Goal: Find specific page/section: Find specific page/section

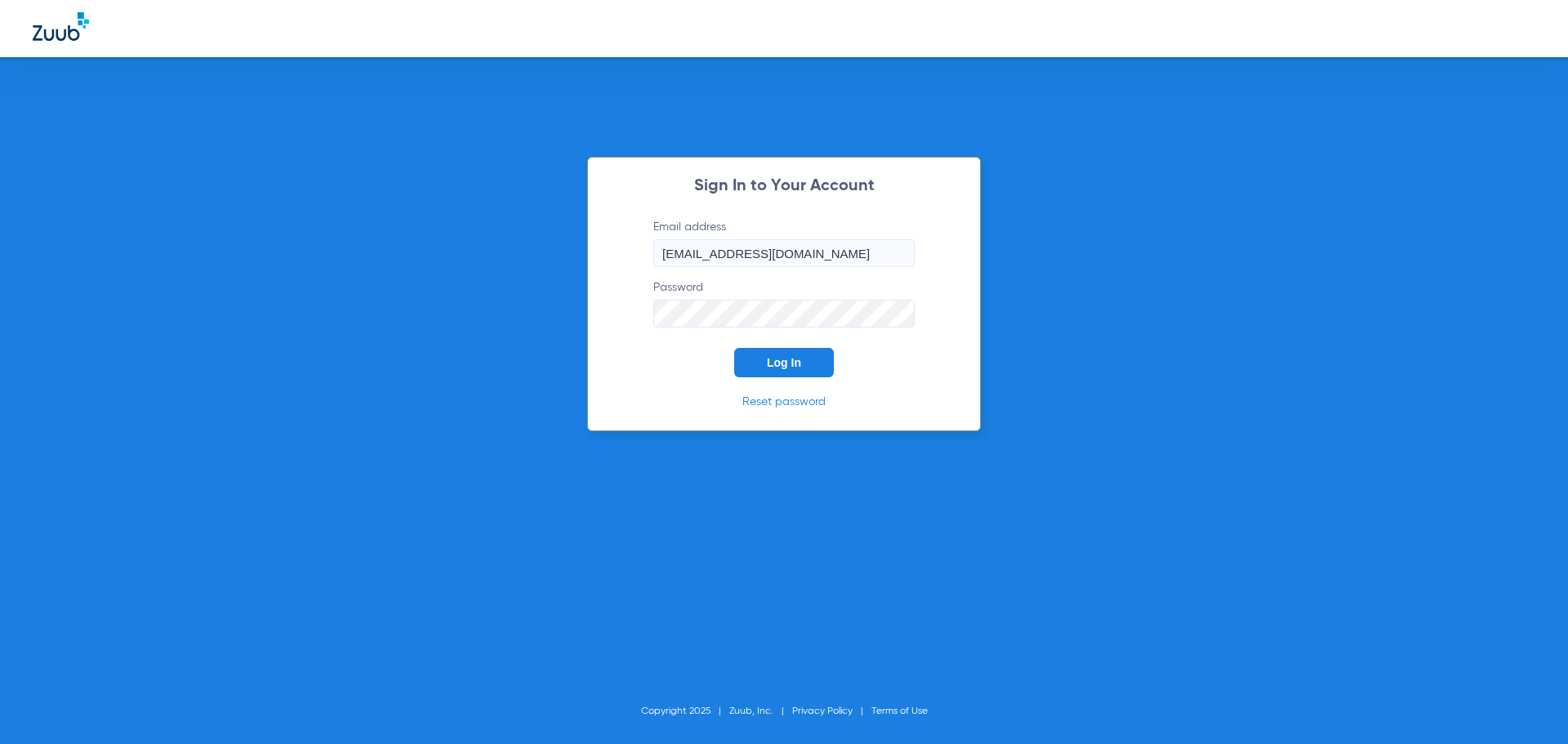
click at [778, 363] on span "Log In" at bounding box center [784, 362] width 34 height 13
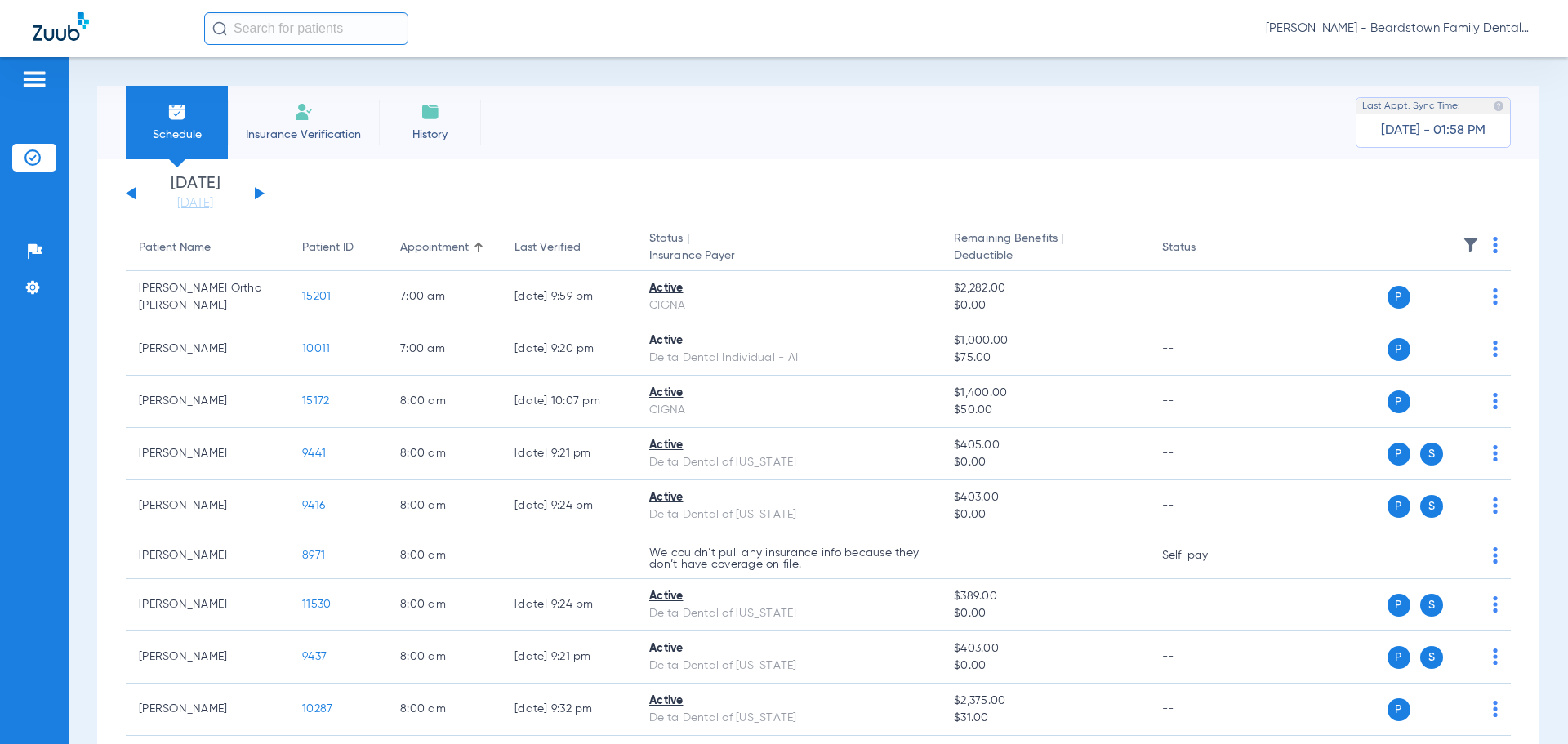
click at [264, 189] on div "[DATE] [DATE] [DATE] [DATE] [DATE] [DATE] [DATE] [DATE] [DATE] [DATE] [DATE] [D…" at bounding box center [195, 193] width 138 height 36
click at [256, 192] on button at bounding box center [259, 193] width 10 height 13
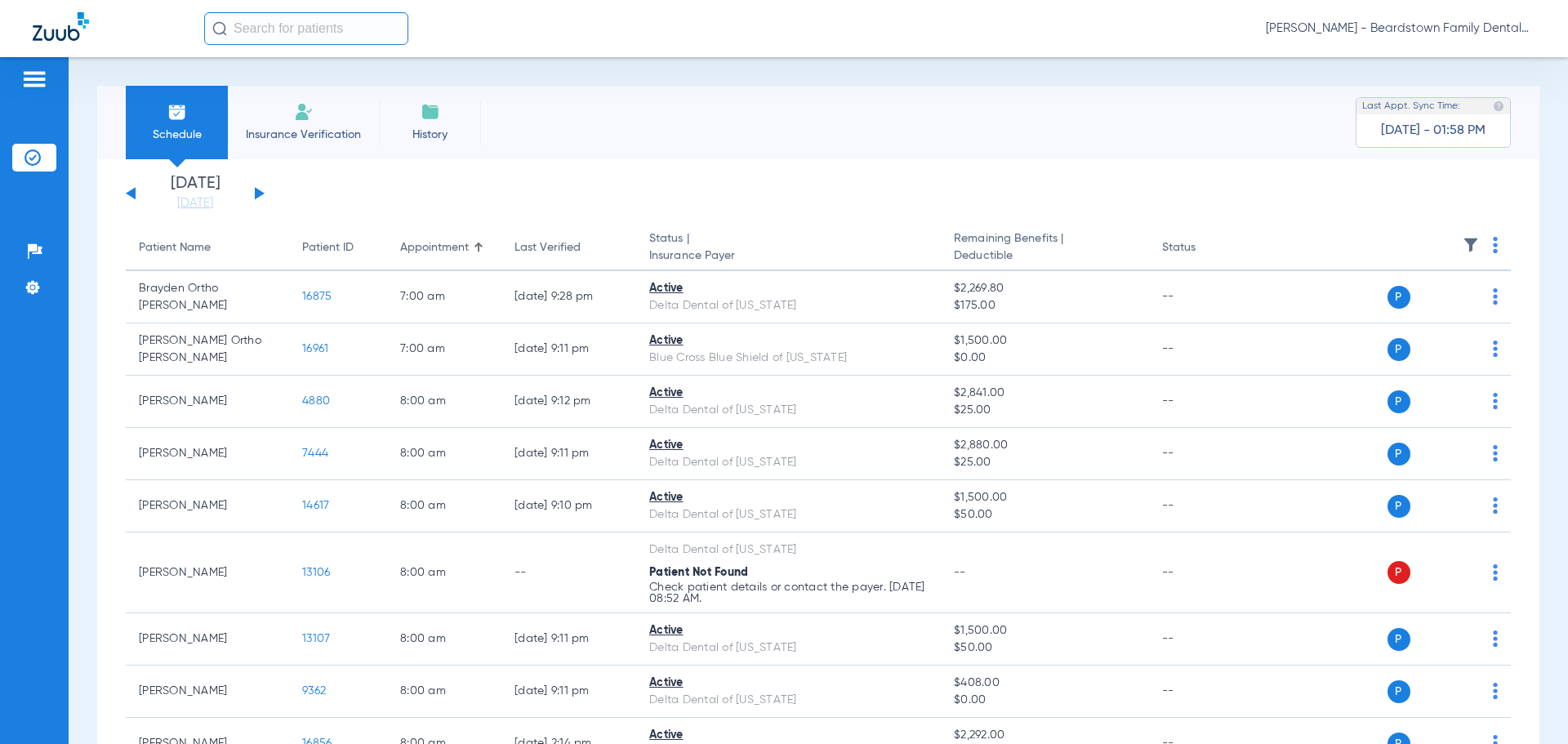
click at [1463, 242] on img at bounding box center [1470, 245] width 17 height 17
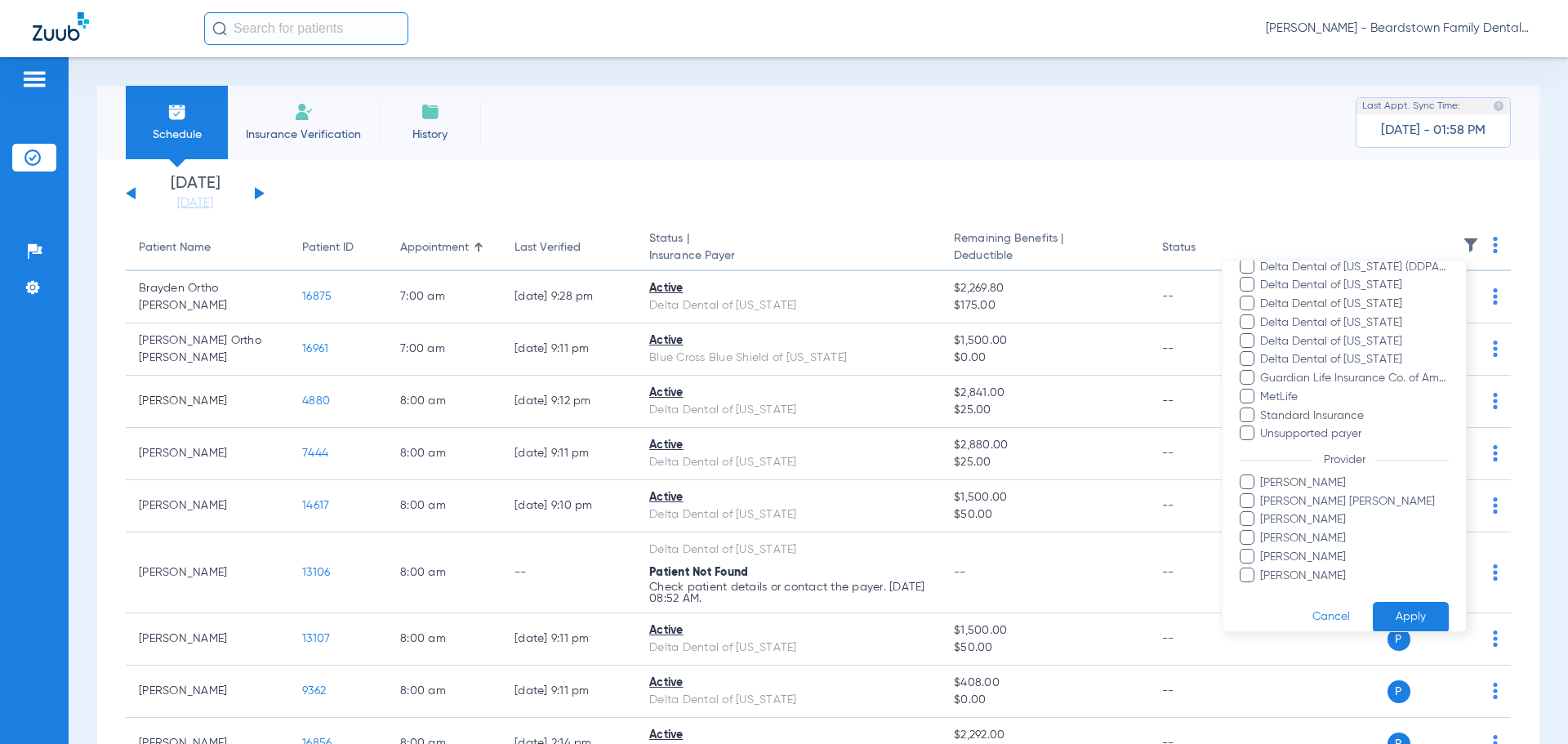
scroll to position [298, 0]
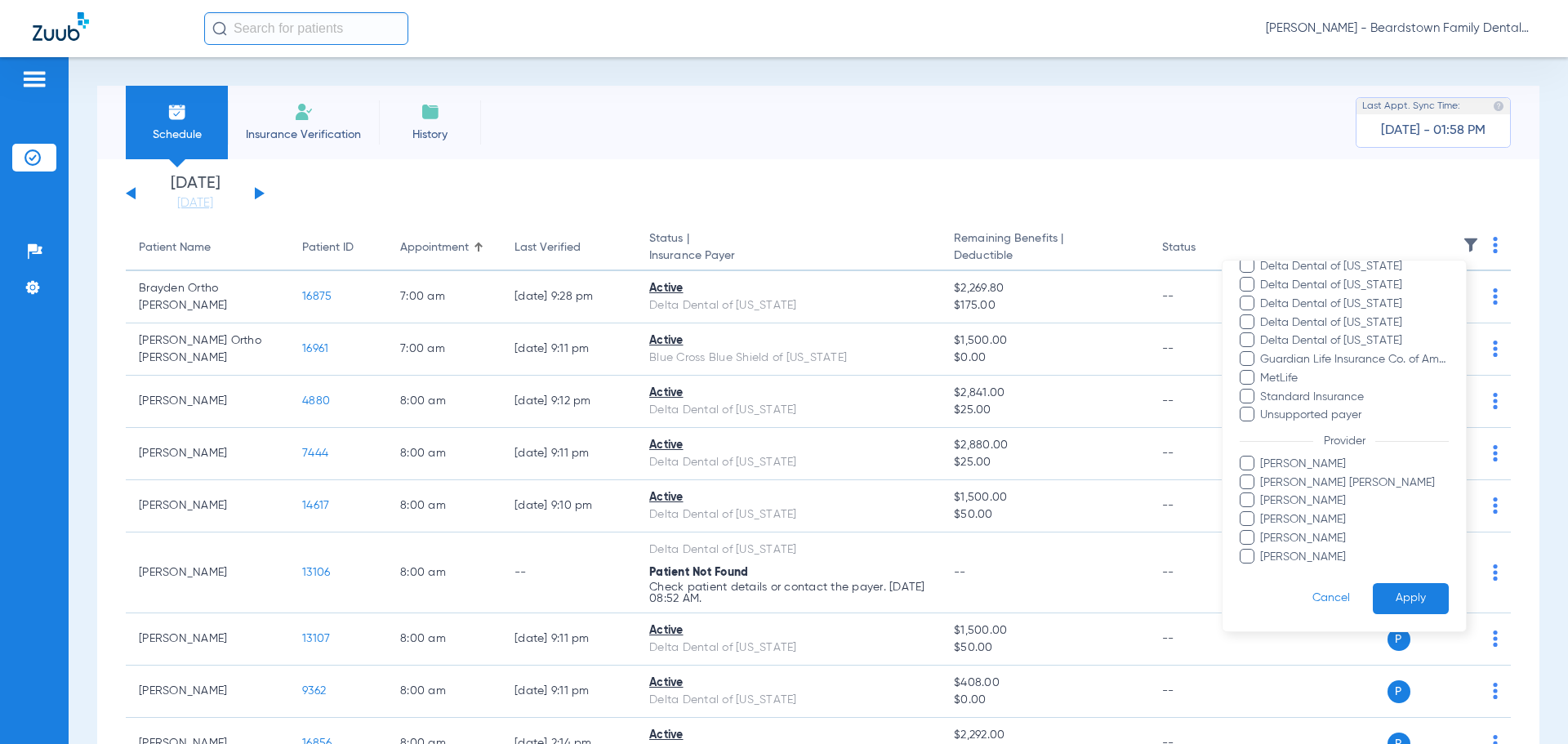
click at [1280, 467] on span "[PERSON_NAME]" at bounding box center [1354, 464] width 189 height 18
click at [1263, 476] on input "[PERSON_NAME]" at bounding box center [1263, 476] width 0 height 0
click at [1392, 592] on button "Apply" at bounding box center [1411, 599] width 76 height 32
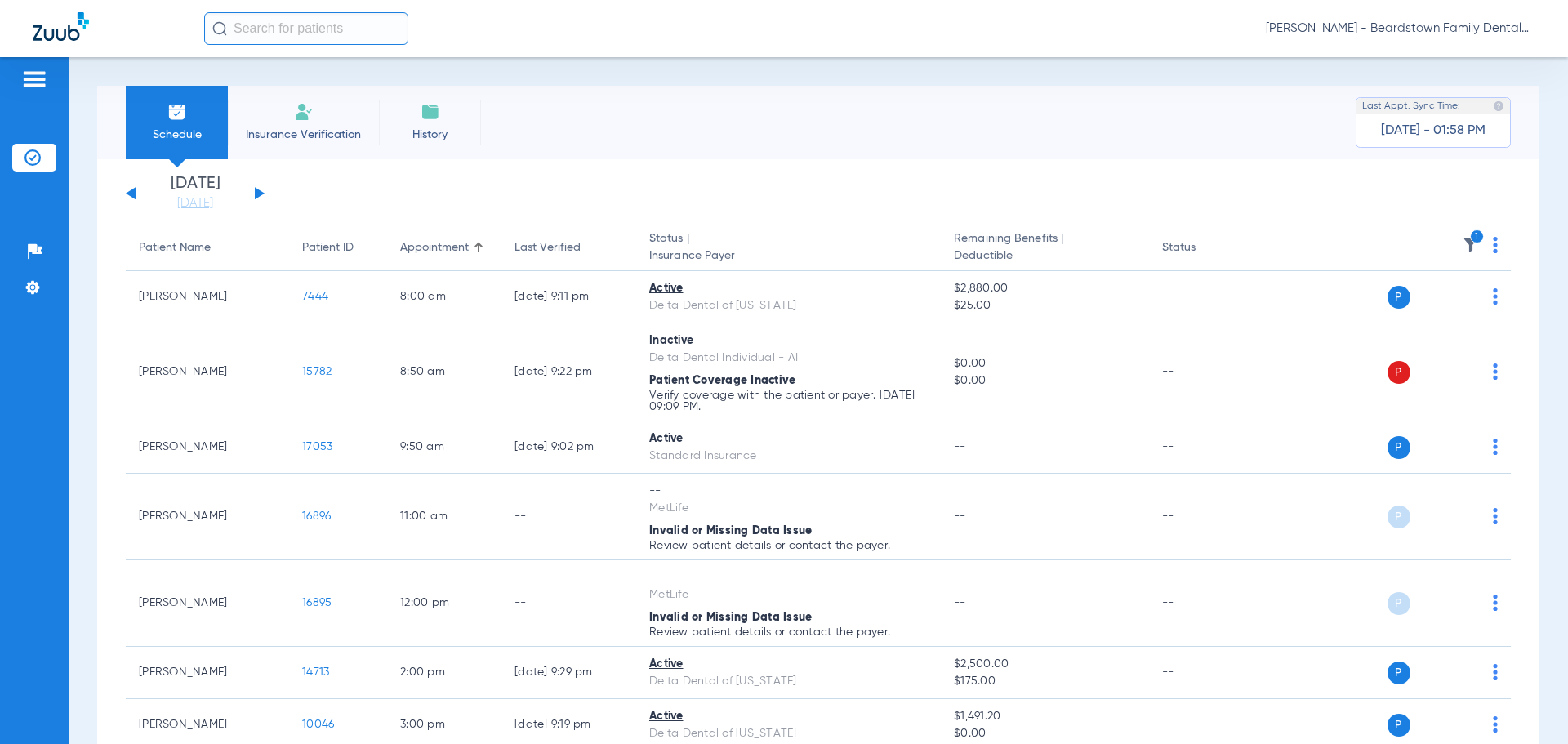
click at [251, 191] on div "[DATE] [DATE] [DATE] [DATE] [DATE] [DATE] [DATE] [DATE] [DATE] [DATE] [DATE] [D…" at bounding box center [195, 193] width 138 height 36
click at [255, 189] on button at bounding box center [259, 193] width 10 height 13
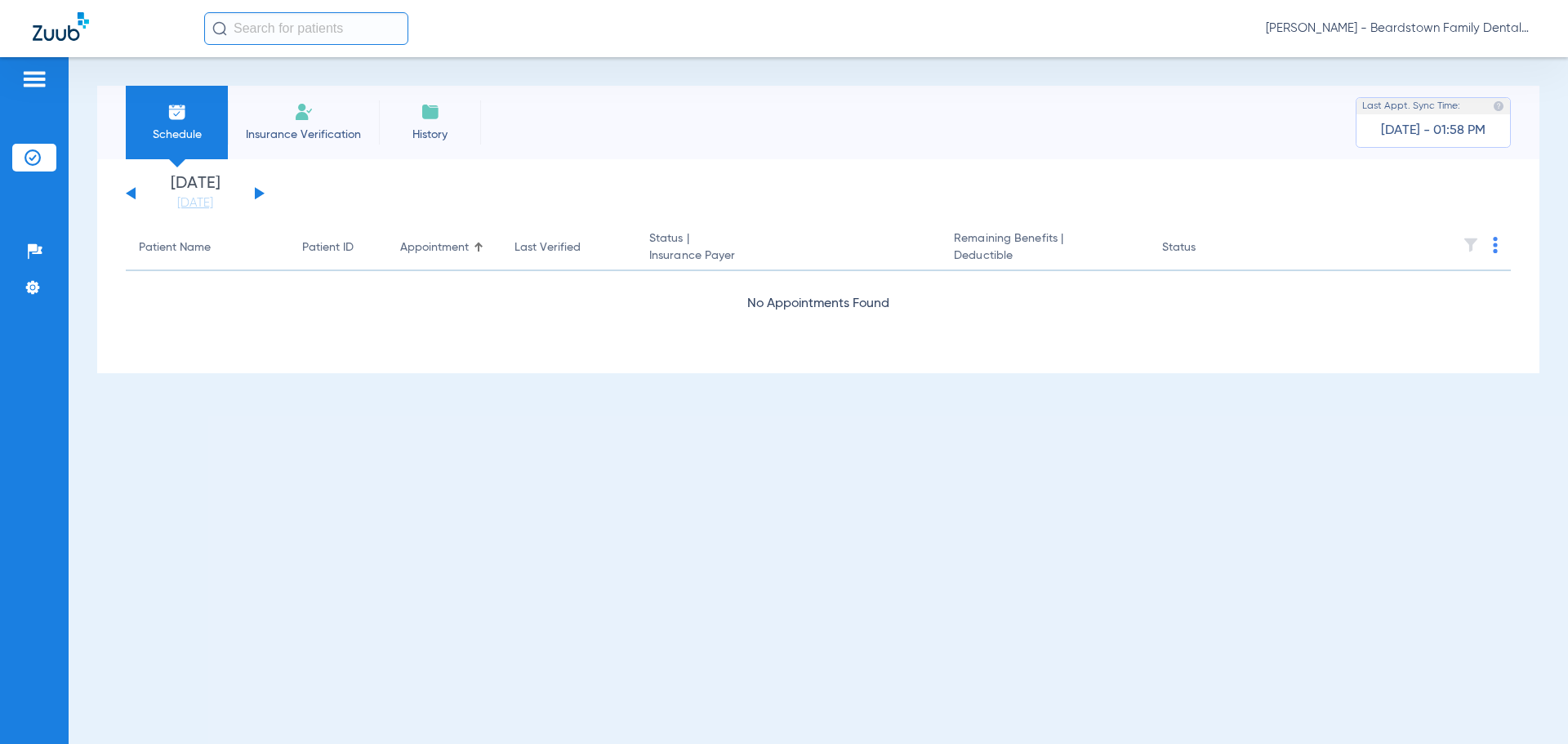
click at [255, 189] on button at bounding box center [259, 193] width 10 height 13
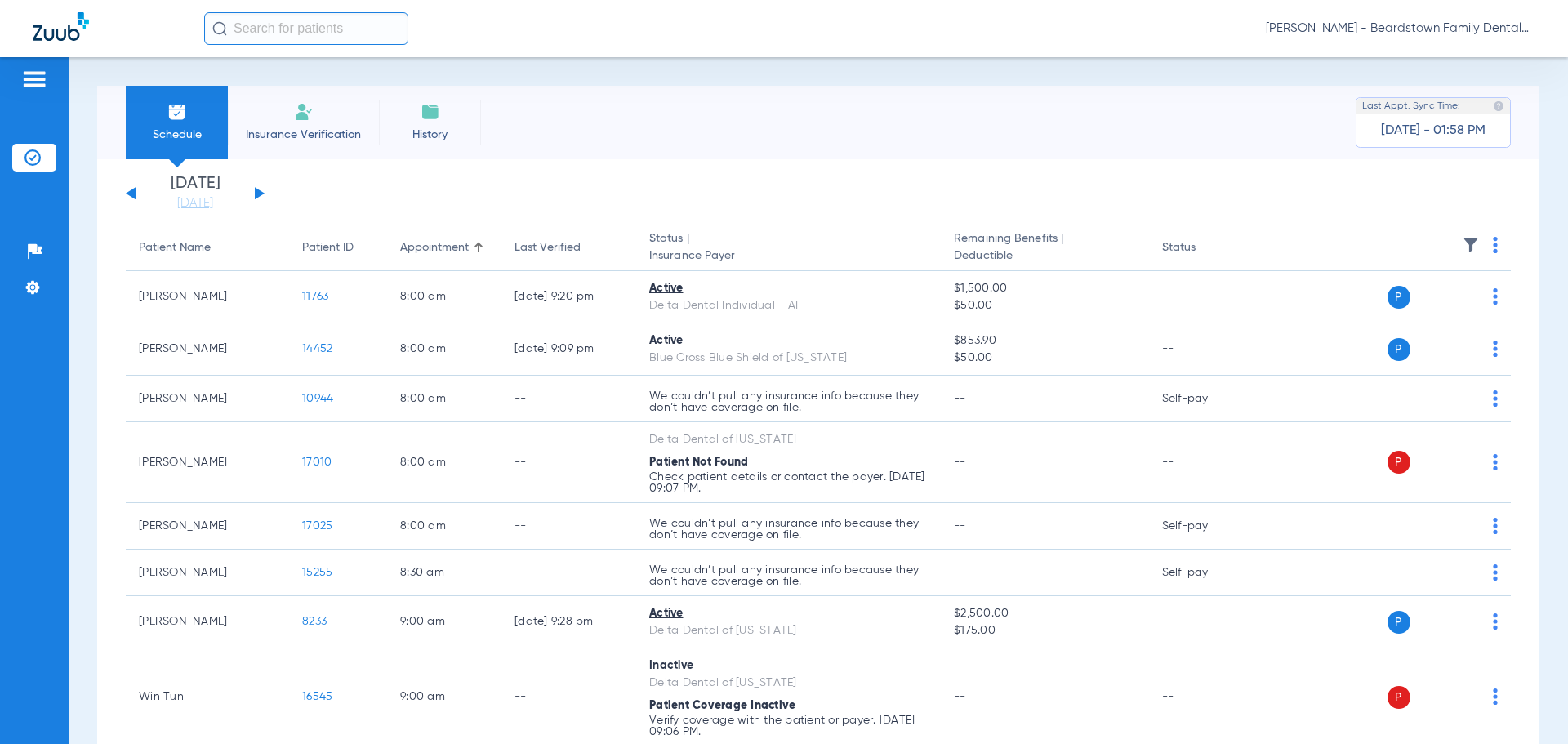
click at [1463, 240] on img at bounding box center [1470, 245] width 17 height 17
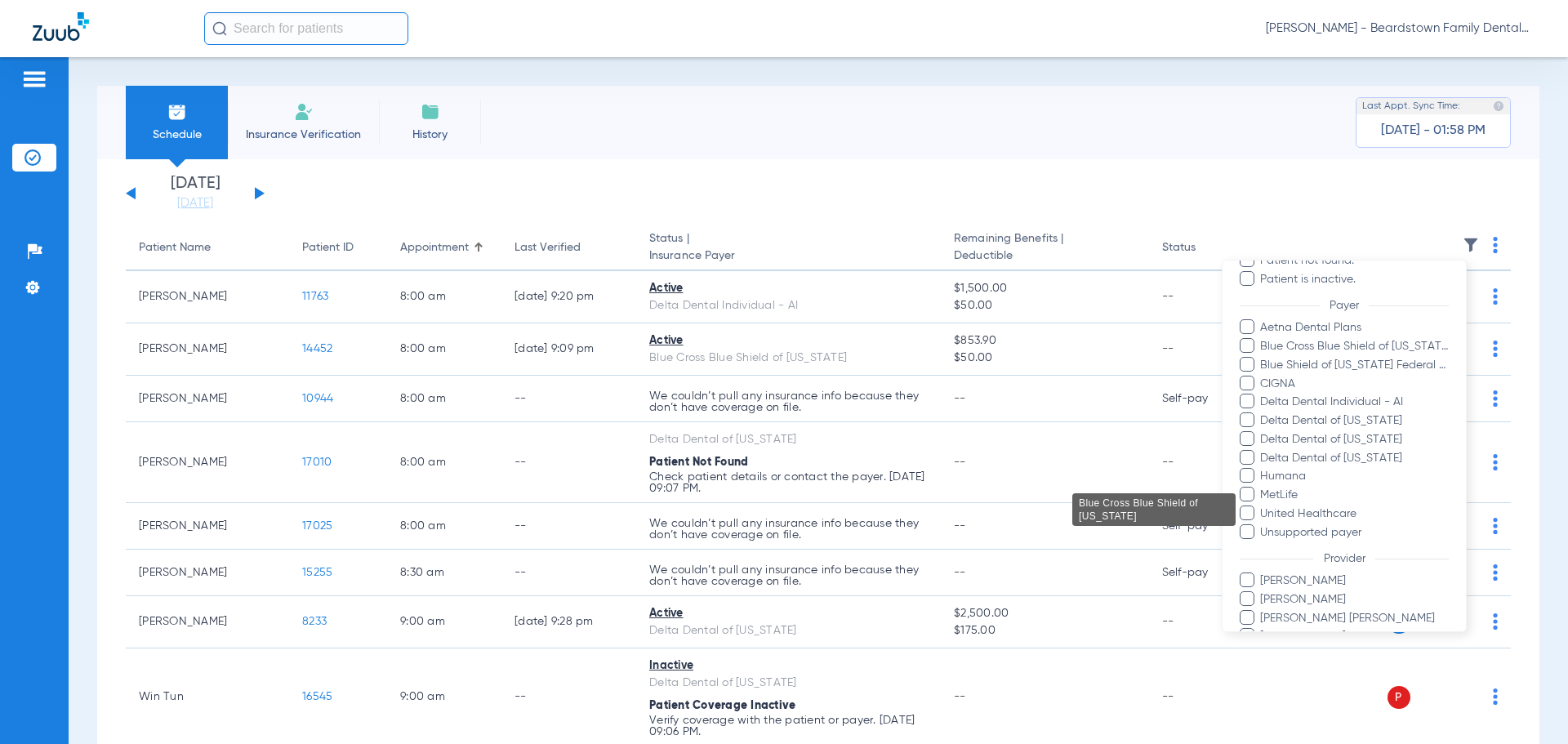
scroll to position [164, 0]
click at [1291, 593] on span "[PERSON_NAME]" at bounding box center [1354, 600] width 189 height 18
click at [1263, 610] on input "[PERSON_NAME]" at bounding box center [1263, 610] width 0 height 0
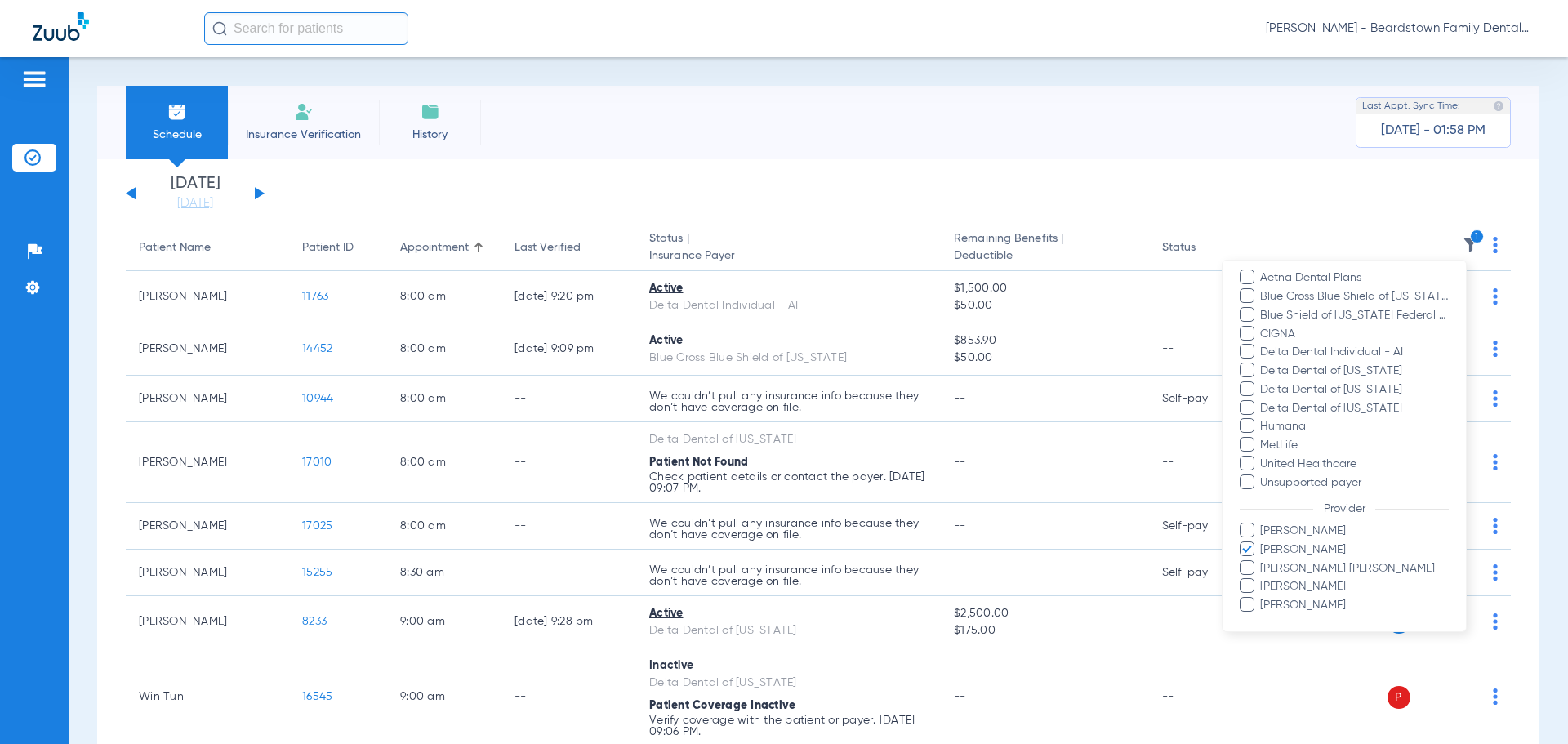
scroll to position [261, 0]
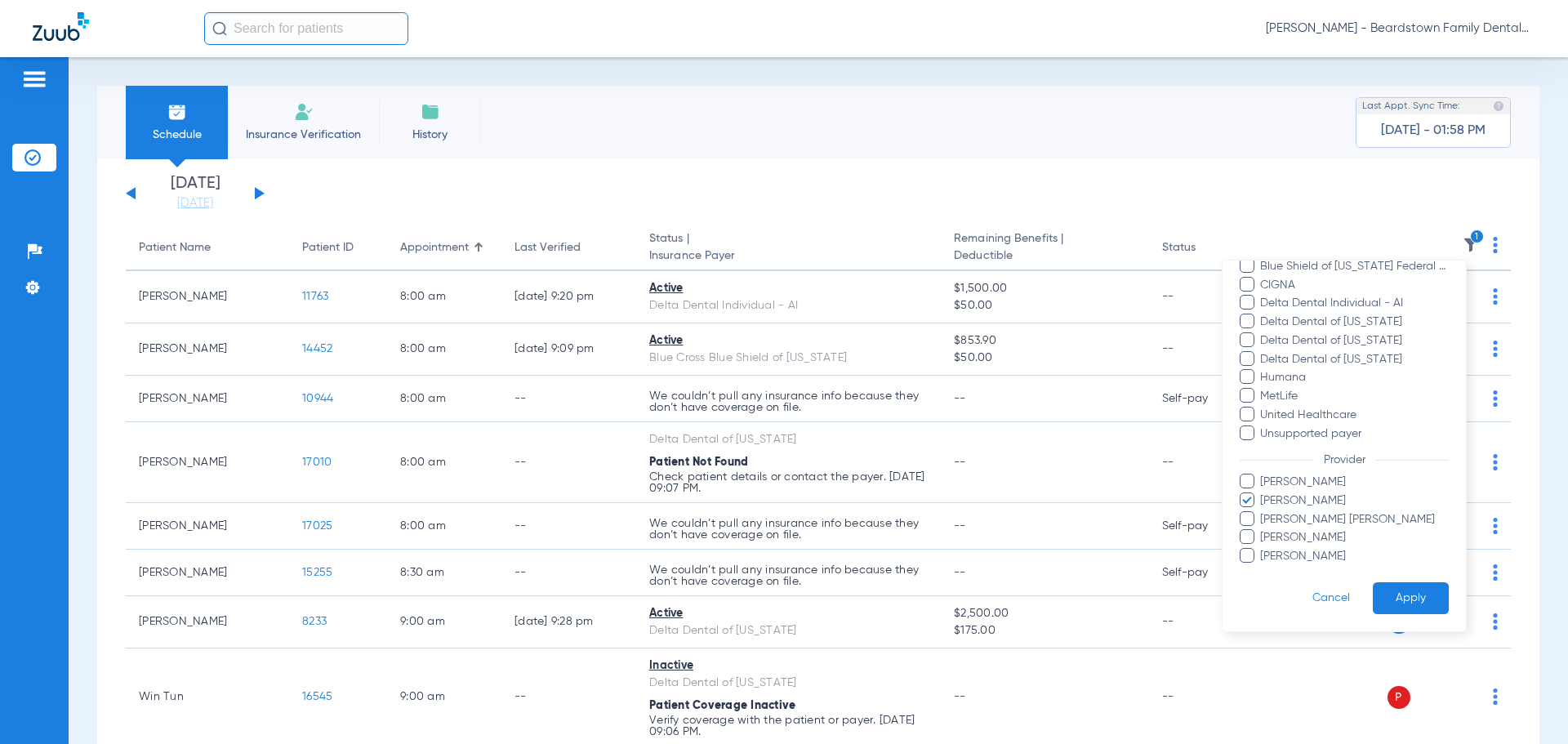
click at [1385, 590] on button "Apply" at bounding box center [1411, 598] width 76 height 32
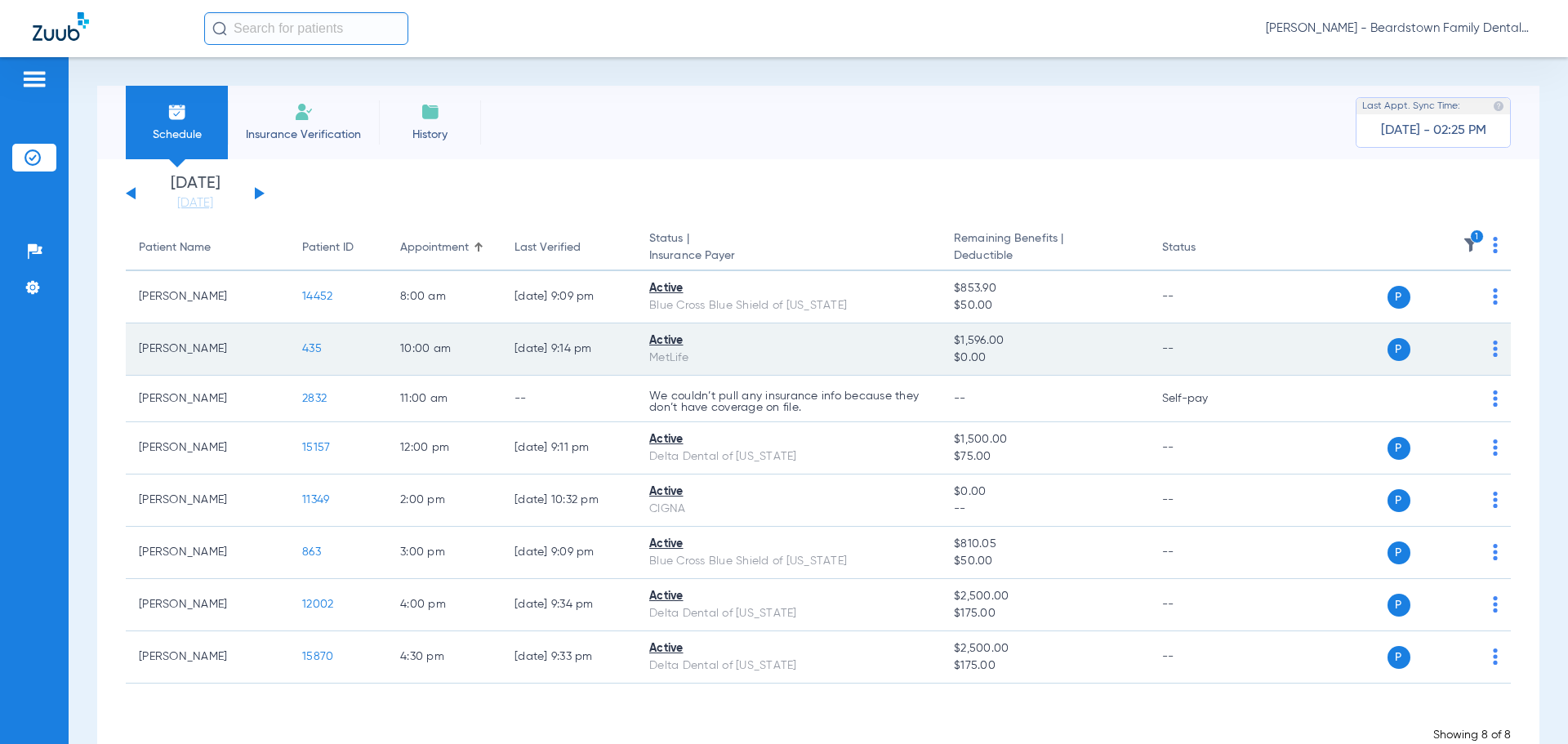
scroll to position [44, 0]
